Goal: Transaction & Acquisition: Purchase product/service

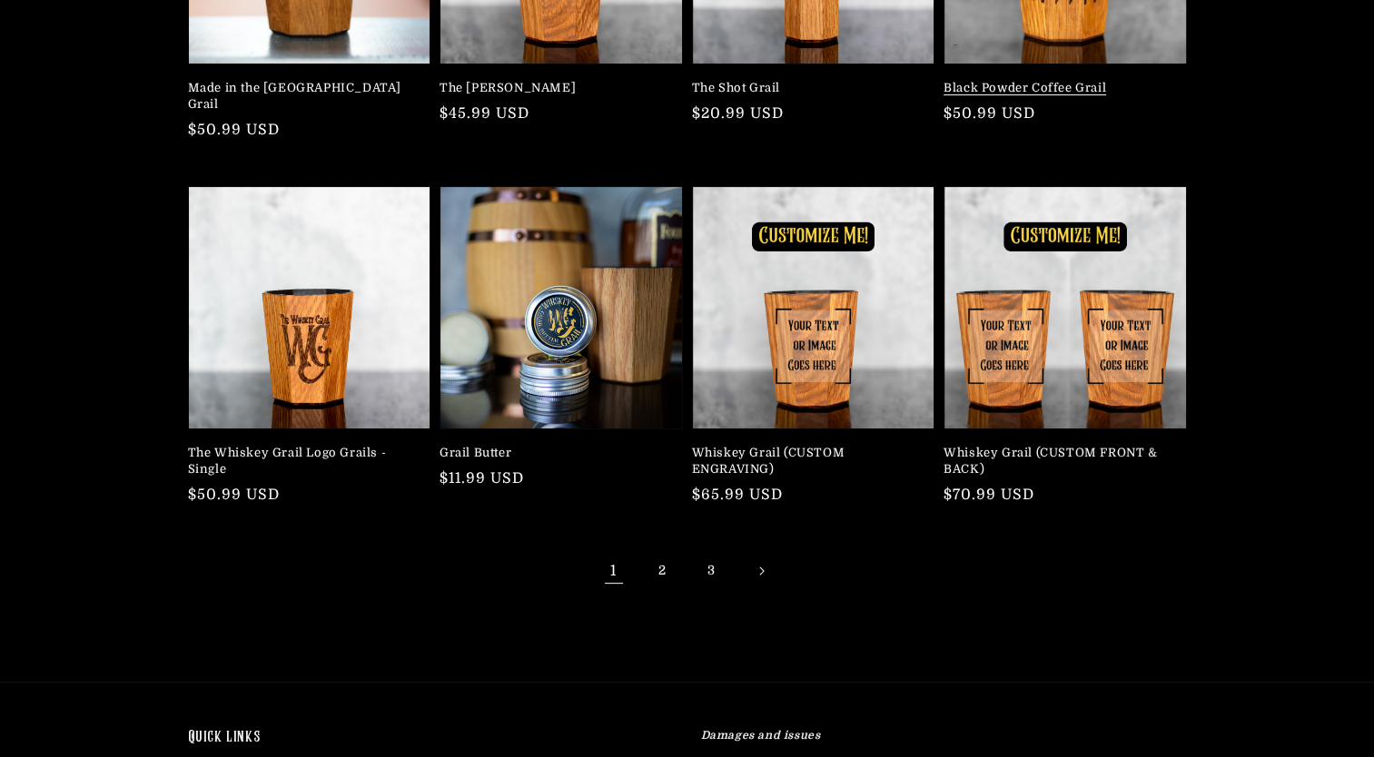
scroll to position [454, 0]
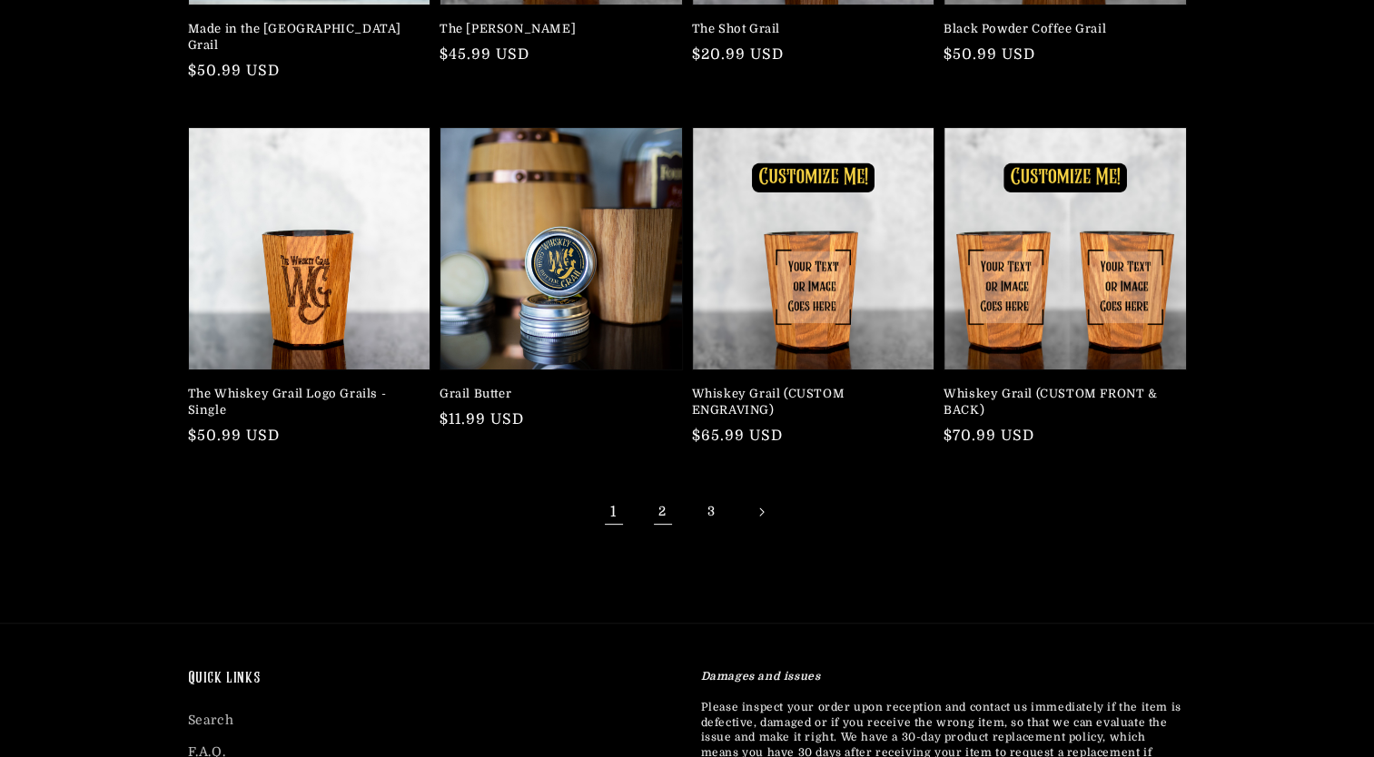
click at [662, 494] on link "2" at bounding box center [663, 512] width 40 height 40
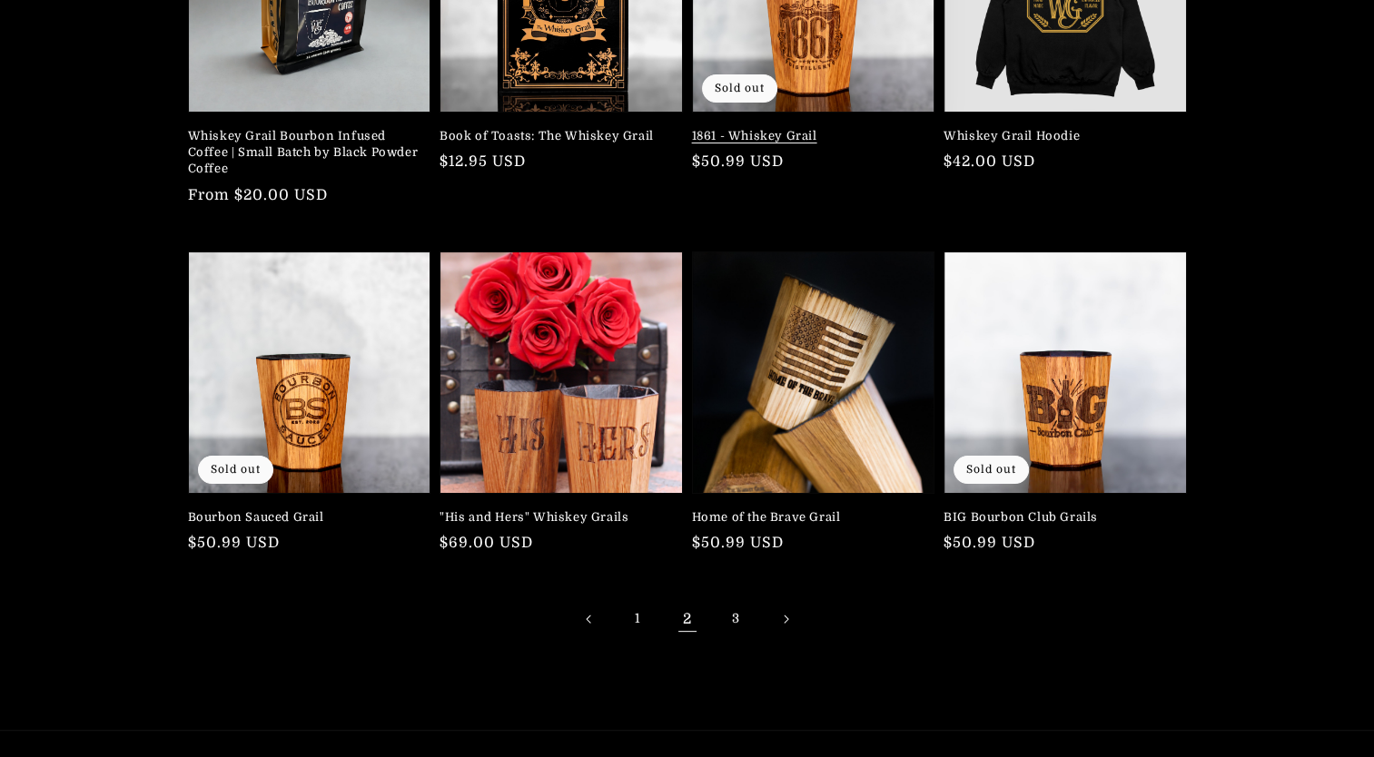
scroll to position [363, 0]
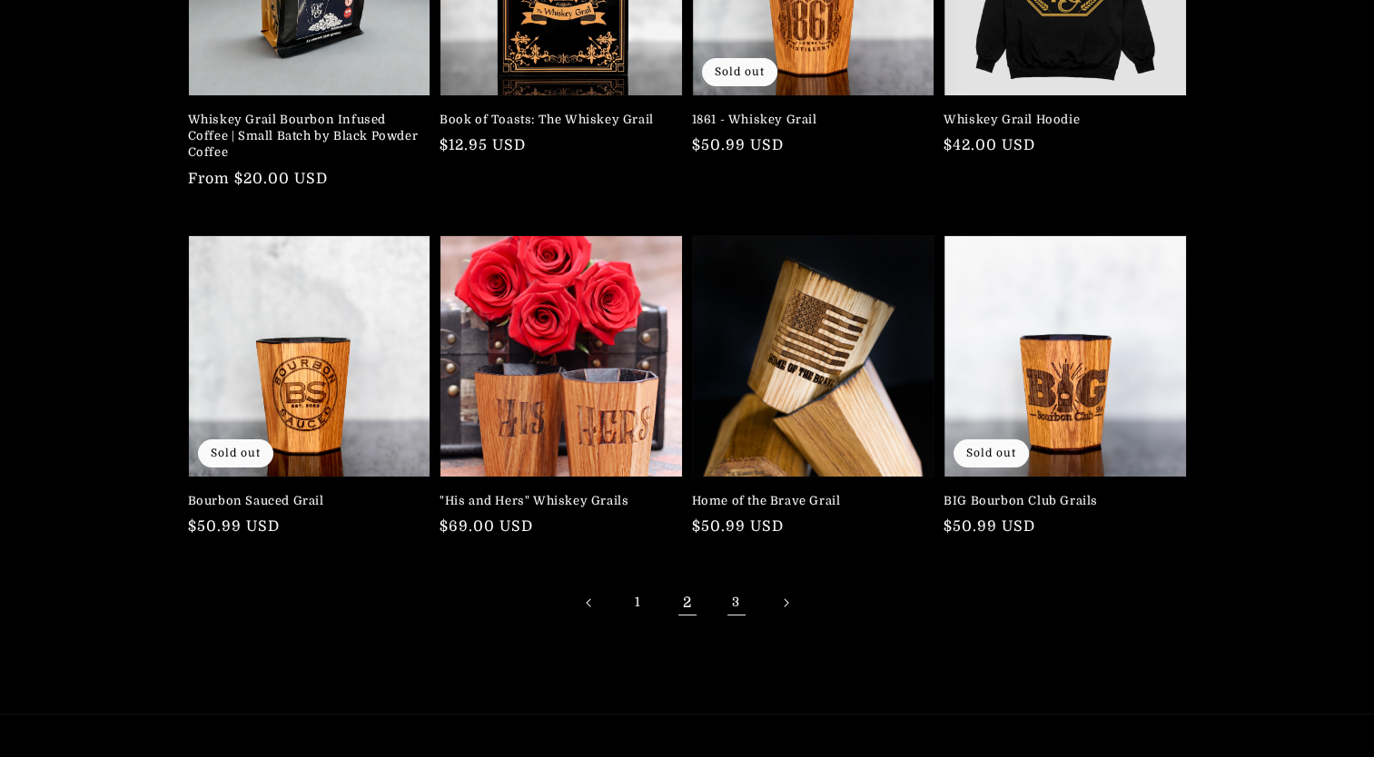
click at [732, 603] on link "3" at bounding box center [736, 603] width 40 height 40
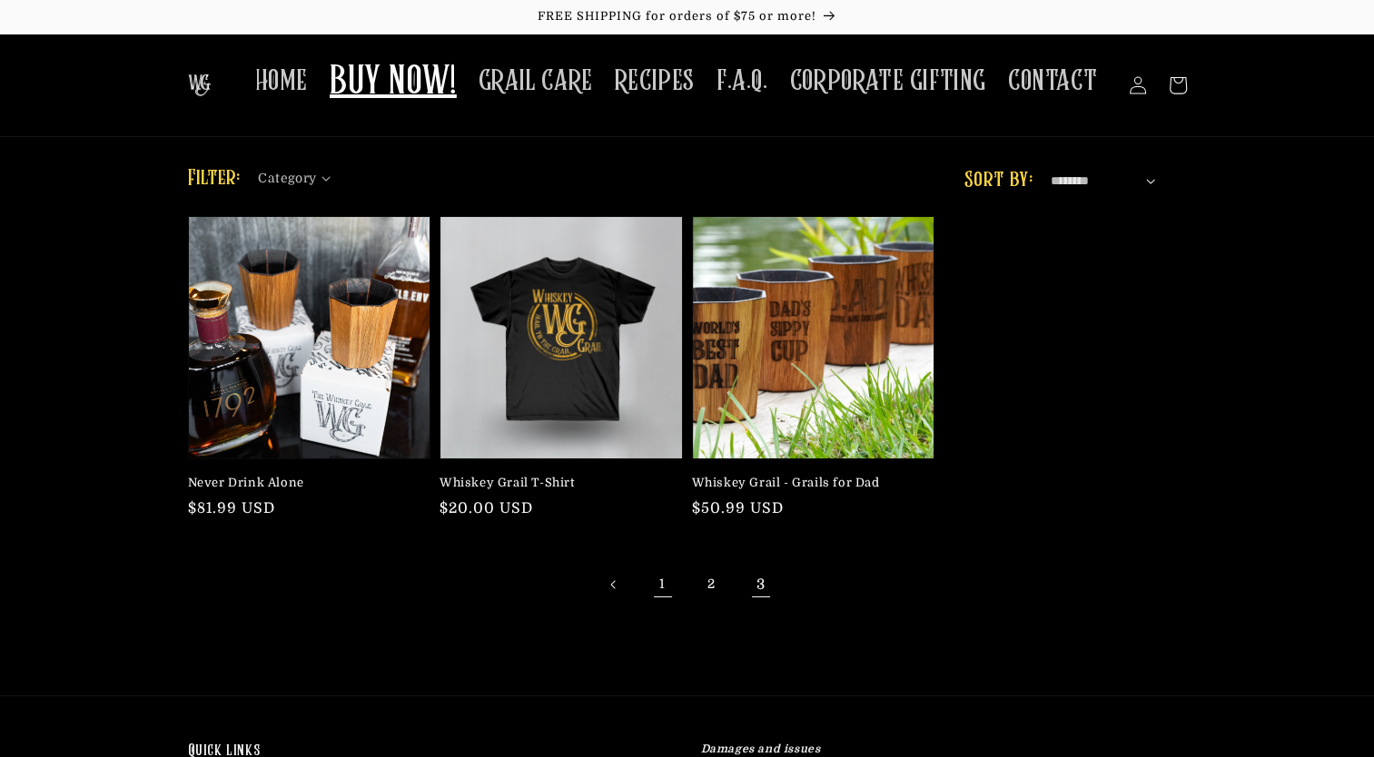
click at [663, 585] on link "1" at bounding box center [663, 585] width 40 height 40
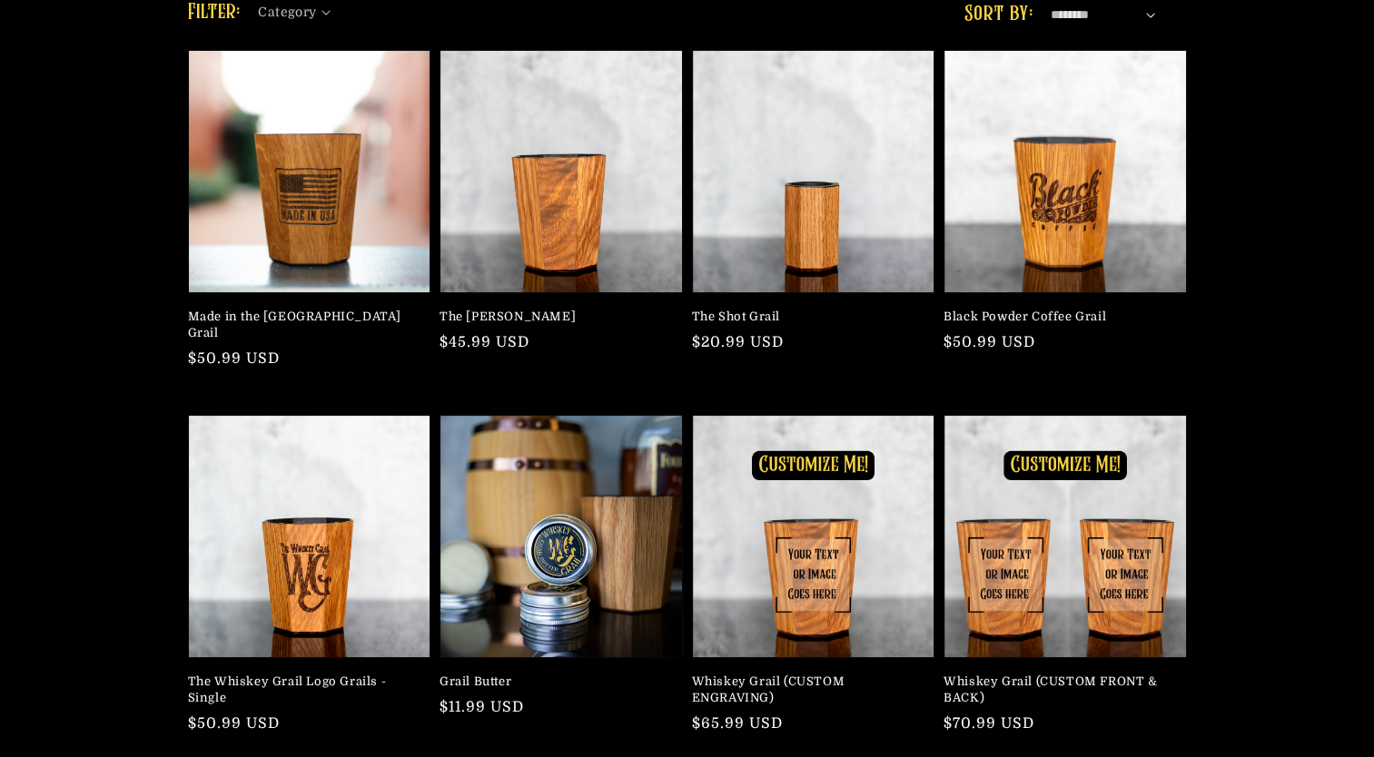
scroll to position [182, 0]
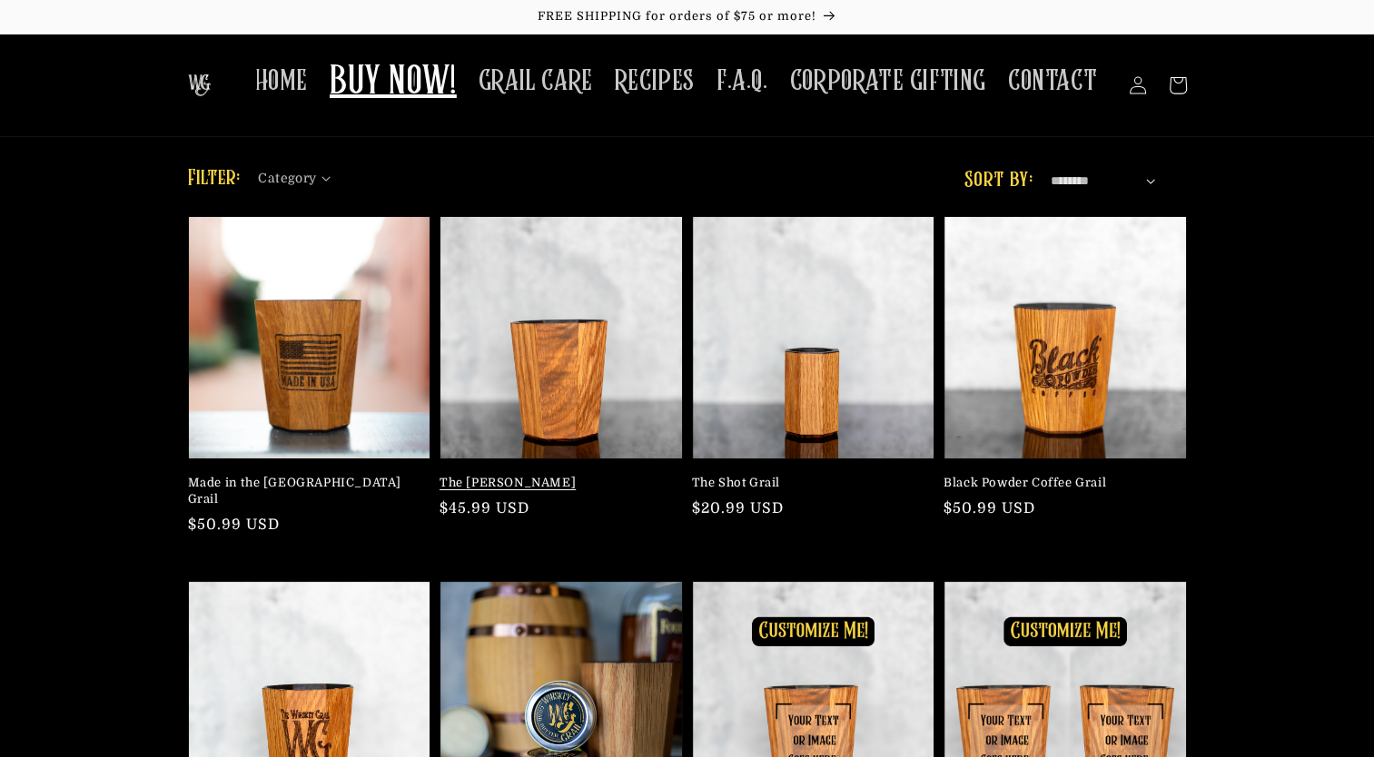
click at [576, 475] on link "The [PERSON_NAME]" at bounding box center [555, 483] width 232 height 16
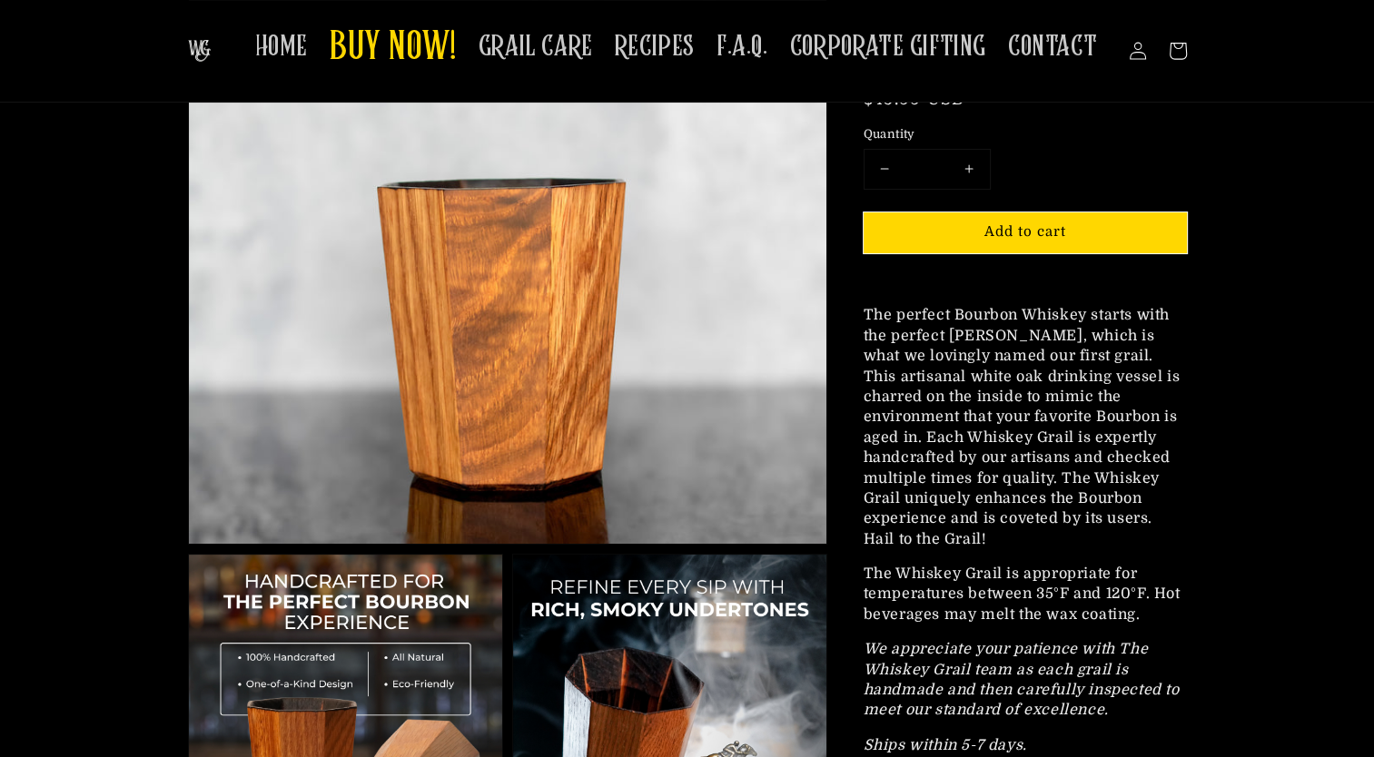
scroll to position [272, 0]
